Goal: Information Seeking & Learning: Compare options

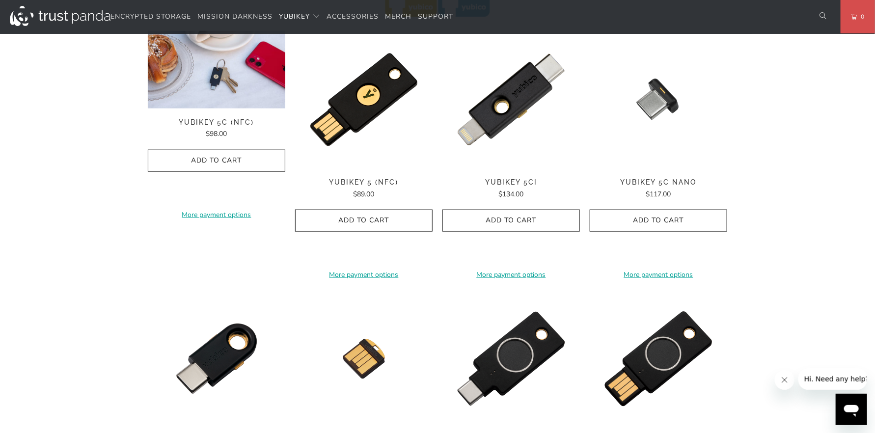
drag, startPoint x: 0, startPoint y: 0, endPoint x: 28, endPoint y: 353, distance: 354.2
click at [28, 353] on div "Home / YubiKey for Businesses and Professionals YubiKey 5 Series Multi-protocol…" at bounding box center [437, 195] width 875 height 1258
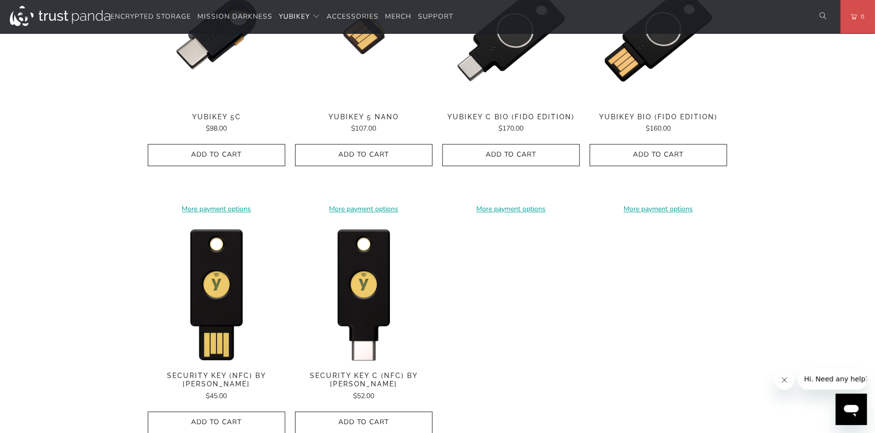
scroll to position [834, 0]
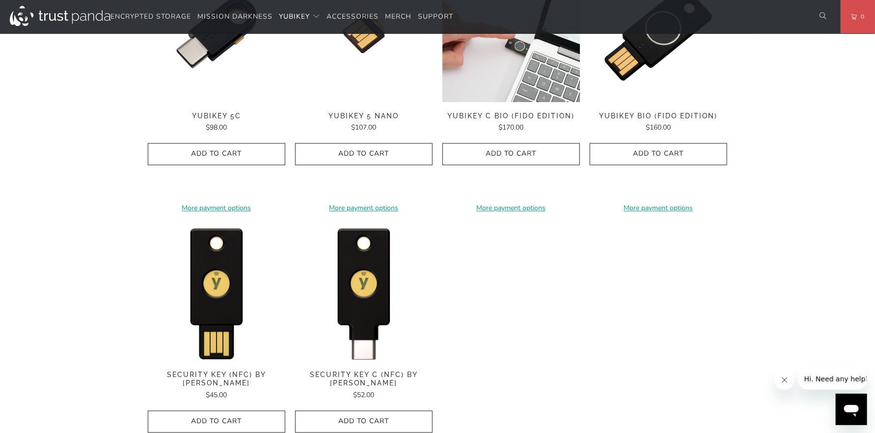
click at [500, 78] on img at bounding box center [512, 34] width 138 height 138
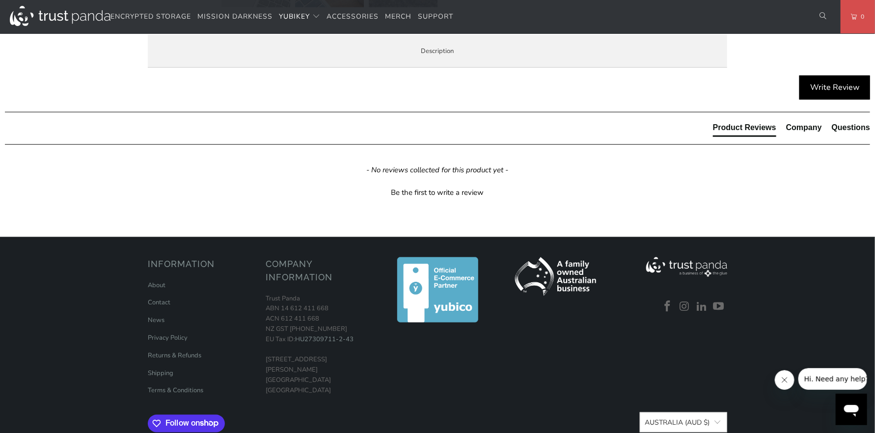
click at [0, 0] on span "Specifications" at bounding box center [0, 0] width 0 height 0
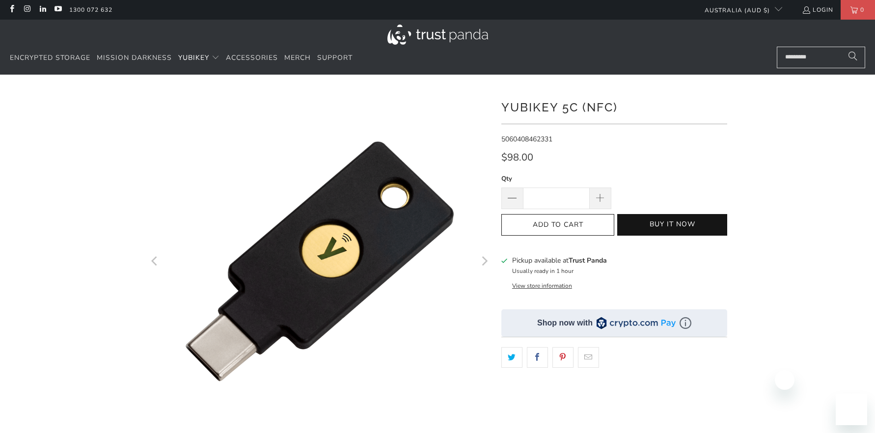
drag, startPoint x: 0, startPoint y: 0, endPoint x: 569, endPoint y: 106, distance: 579.0
click at [562, 106] on h1 "YubiKey 5C (NFC)" at bounding box center [614, 107] width 226 height 20
drag, startPoint x: 576, startPoint y: 109, endPoint x: 501, endPoint y: 109, distance: 74.7
click at [501, 109] on h1 "YubiKey 5C (NFC)" at bounding box center [614, 107] width 226 height 20
